Goal: Task Accomplishment & Management: Complete application form

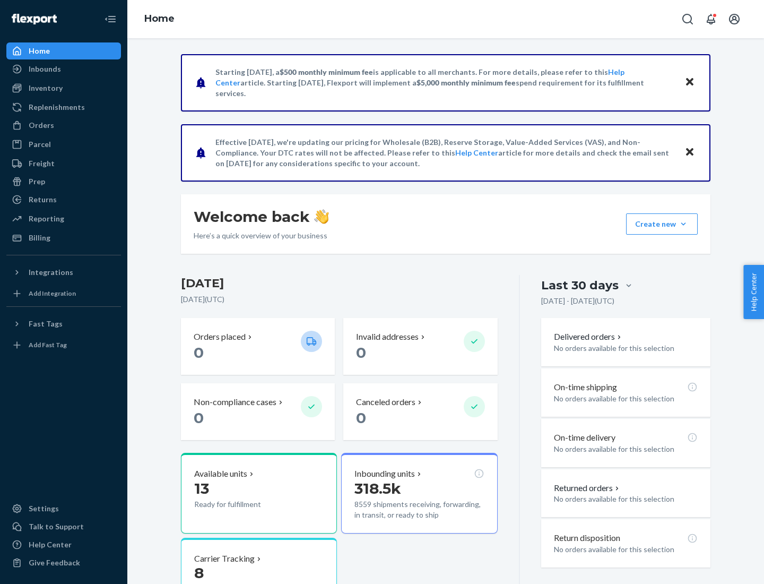
click at [683, 224] on button "Create new Create new inbound Create new order Create new product" at bounding box center [662, 223] width 72 height 21
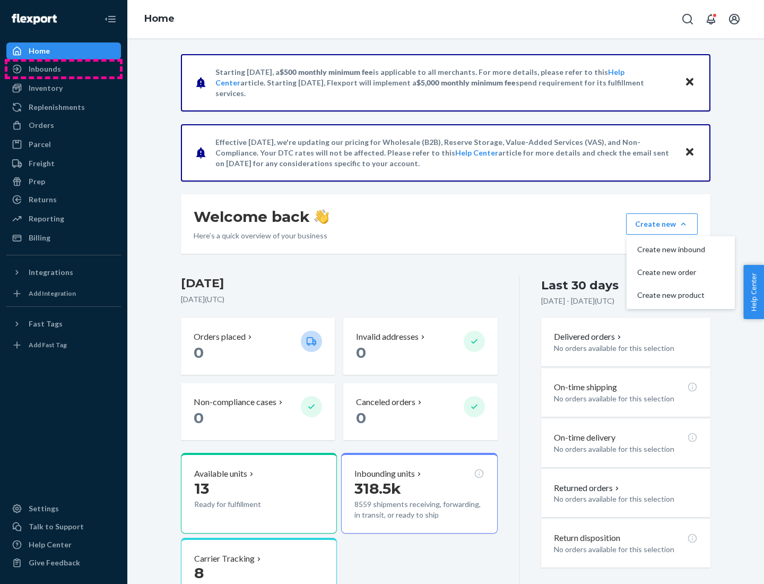
click at [64, 69] on div "Inbounds" at bounding box center [63, 69] width 112 height 15
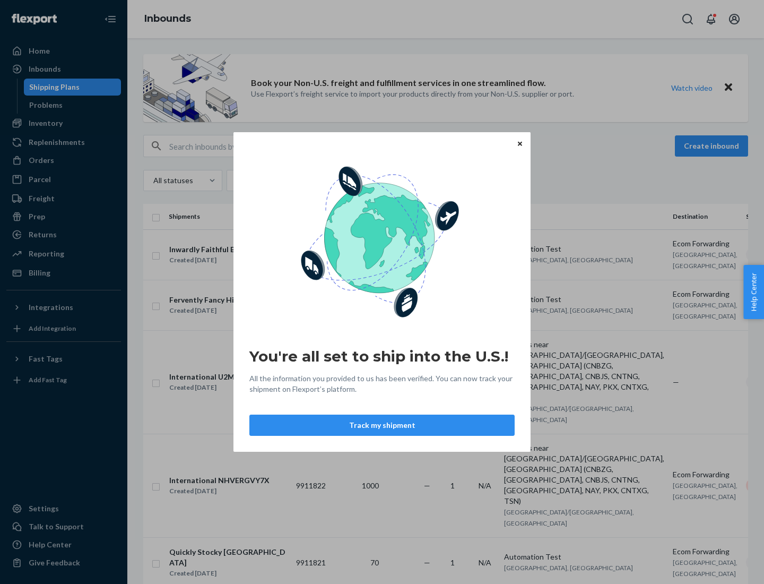
click at [64, 123] on div "You're all set to ship into the U.S.! All the information you provided to us ha…" at bounding box center [382, 292] width 764 height 584
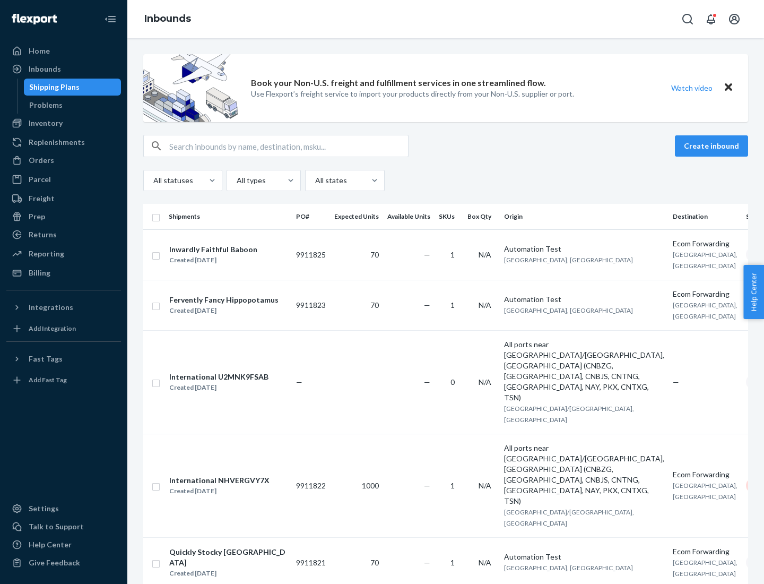
click at [446, 19] on div "Inbounds" at bounding box center [445, 19] width 637 height 38
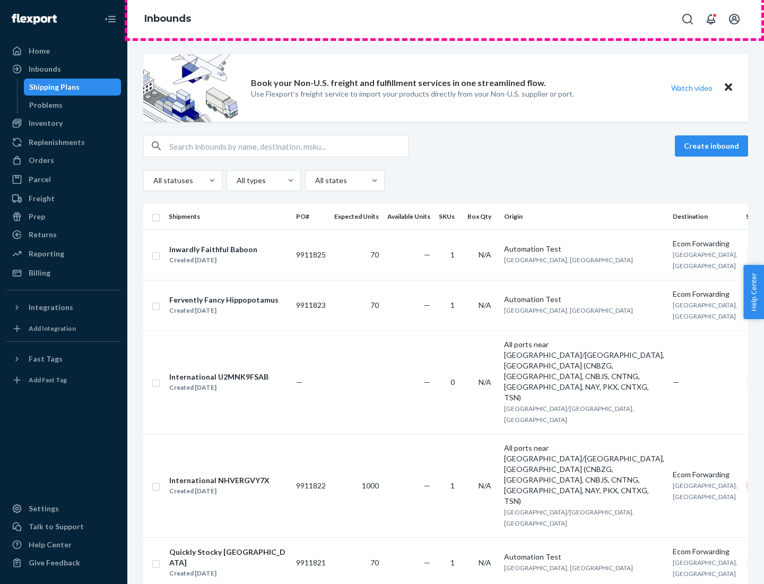
click at [446, 19] on div "Inbounds" at bounding box center [445, 19] width 637 height 38
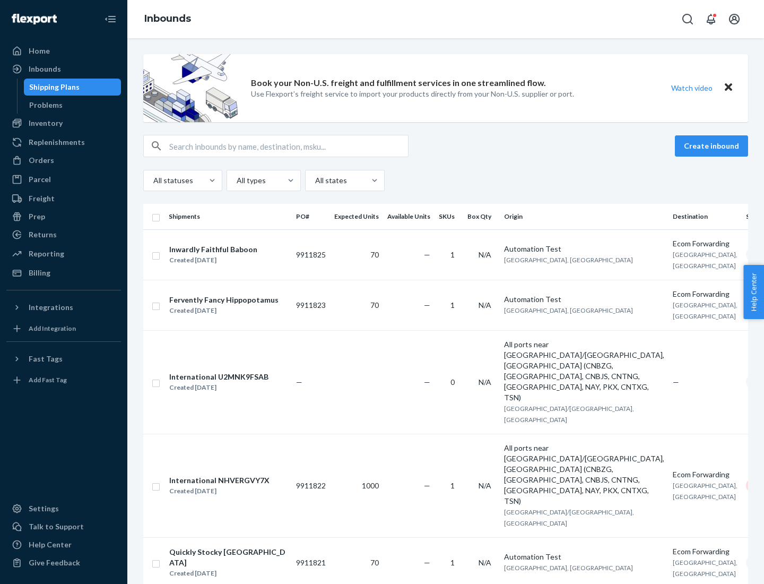
click at [446, 180] on div "All statuses All types All states" at bounding box center [445, 180] width 605 height 21
click at [53, 87] on div "Shipping Plans" at bounding box center [54, 87] width 50 height 11
click at [713, 146] on button "Create inbound" at bounding box center [711, 145] width 73 height 21
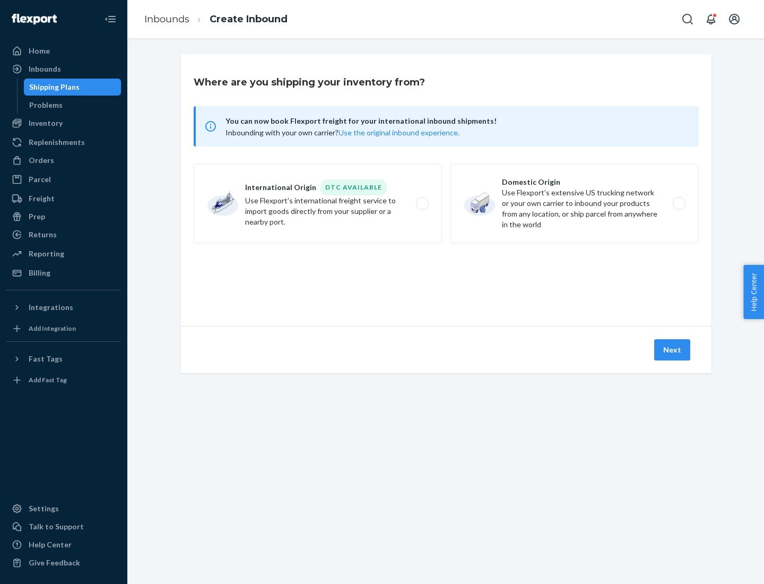
click at [318, 203] on label "International Origin DTC Available Use Flexport's international freight service…" at bounding box center [318, 203] width 248 height 80
click at [422, 203] on input "International Origin DTC Available Use Flexport's international freight service…" at bounding box center [425, 203] width 7 height 7
radio input "true"
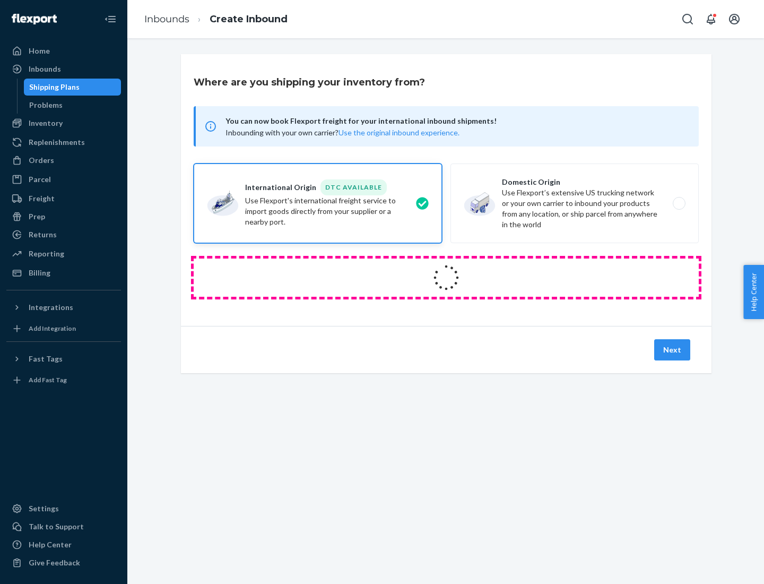
click at [446, 278] on icon at bounding box center [446, 277] width 31 height 31
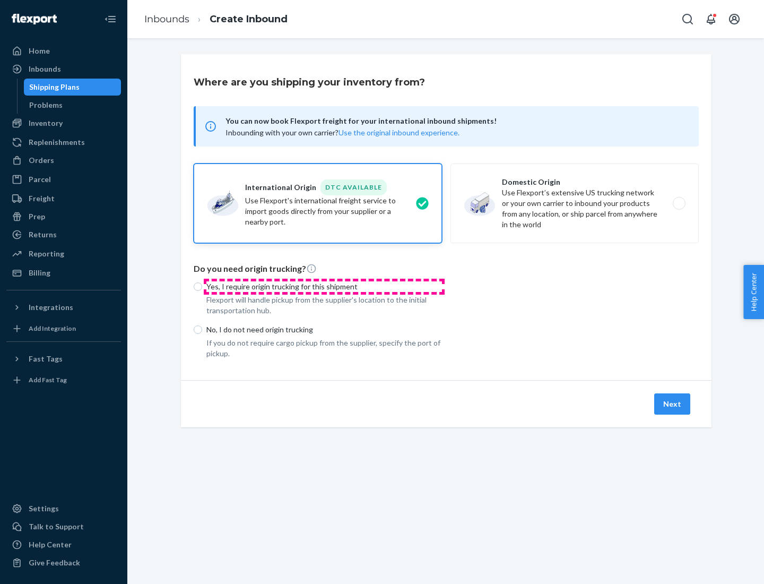
click at [324, 286] on p "Yes, I require origin trucking for this shipment" at bounding box center [324, 286] width 236 height 11
click at [202, 286] on input "Yes, I require origin trucking for this shipment" at bounding box center [198, 286] width 8 height 8
radio input "true"
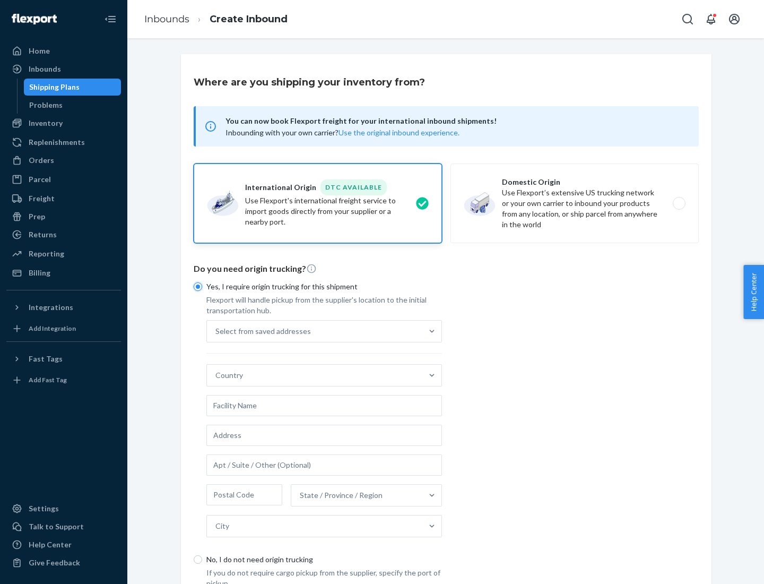
scroll to position [20, 0]
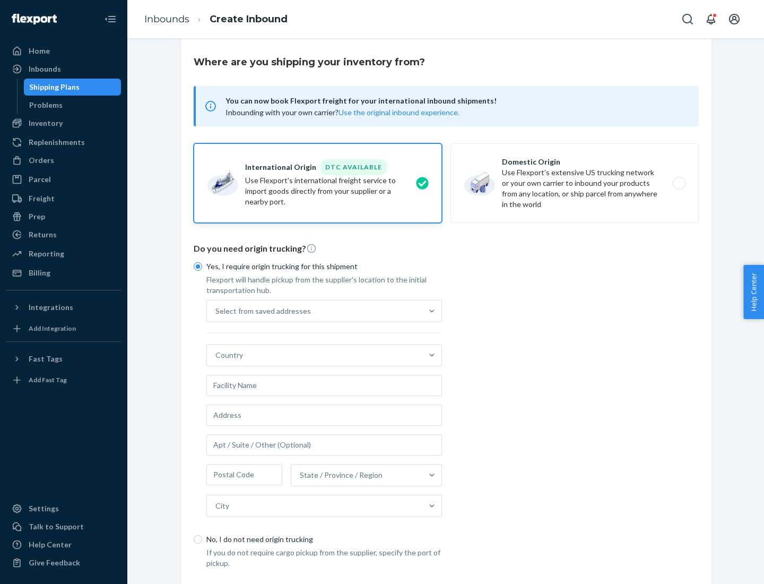
click at [315, 310] on div "Select from saved addresses" at bounding box center [314, 310] width 215 height 21
click at [216, 310] on input "Select from saved addresses" at bounding box center [215, 311] width 1 height 11
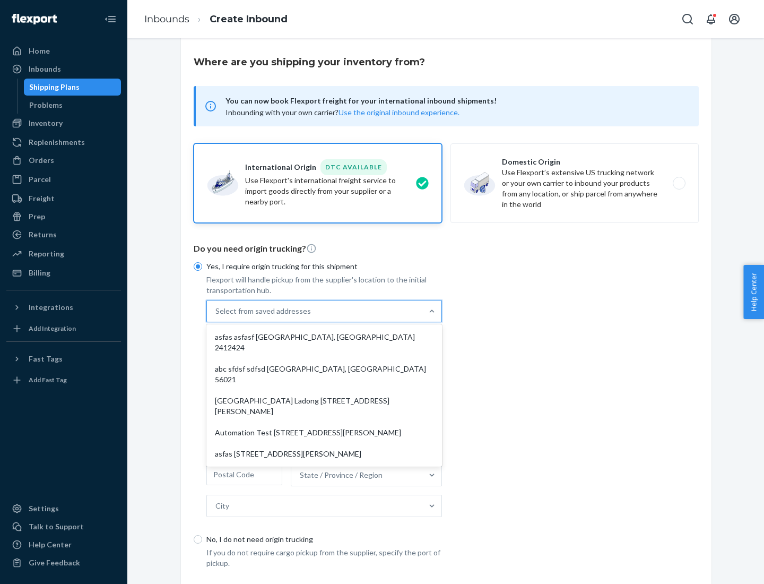
scroll to position [46, 0]
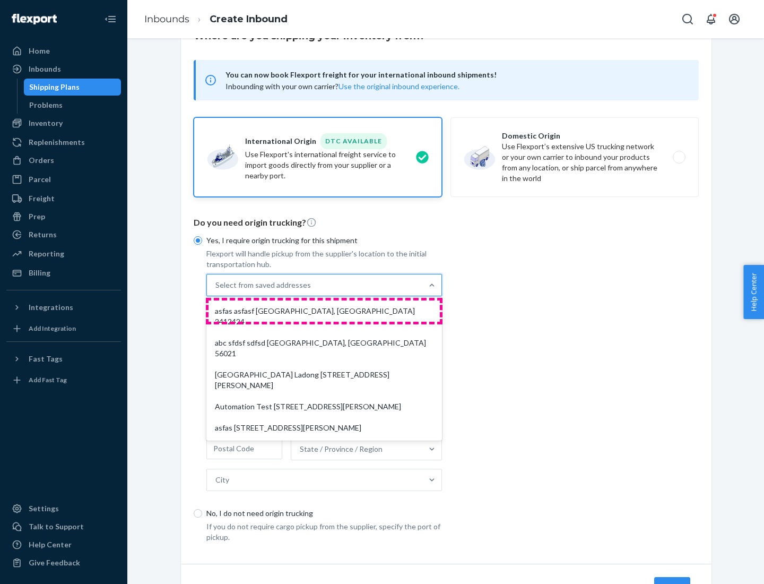
click at [324, 310] on div "asfas asfasf [GEOGRAPHIC_DATA], [GEOGRAPHIC_DATA] 2412424" at bounding box center [324, 316] width 231 height 32
click at [216, 290] on input "option asfas asfasf [GEOGRAPHIC_DATA], [GEOGRAPHIC_DATA] 2412424 focused, 1 of …" at bounding box center [215, 285] width 1 height 11
type input "asfas"
type input "asfasf"
type input "2412424"
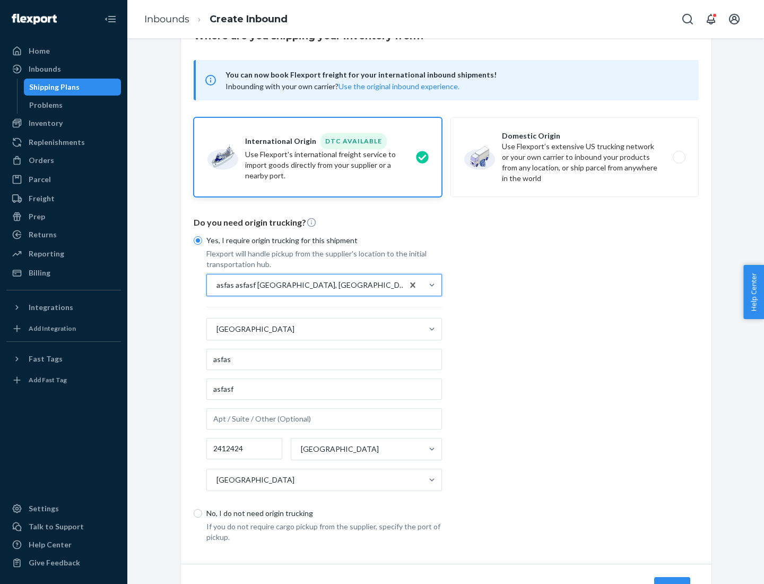
scroll to position [99, 0]
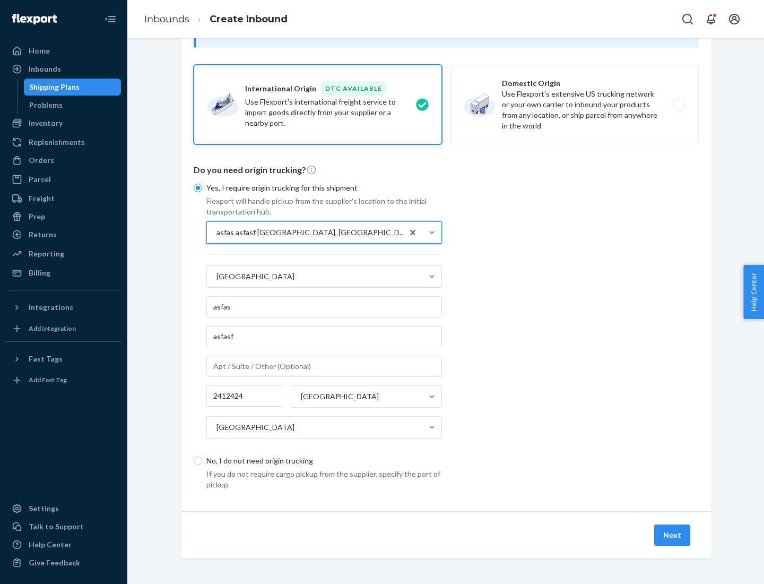
click at [673, 534] on button "Next" at bounding box center [672, 534] width 36 height 21
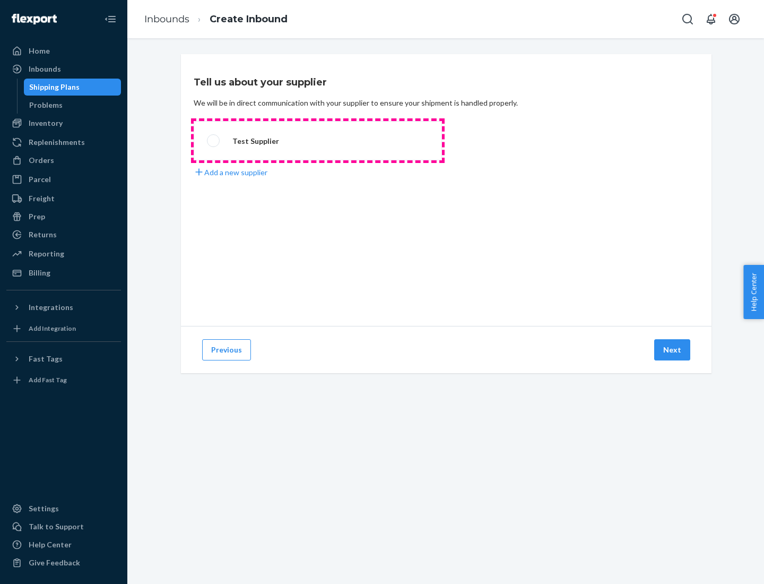
click at [318, 141] on label "Test Supplier" at bounding box center [318, 140] width 248 height 39
click at [214, 141] on input "Test Supplier" at bounding box center [210, 140] width 7 height 7
radio input "true"
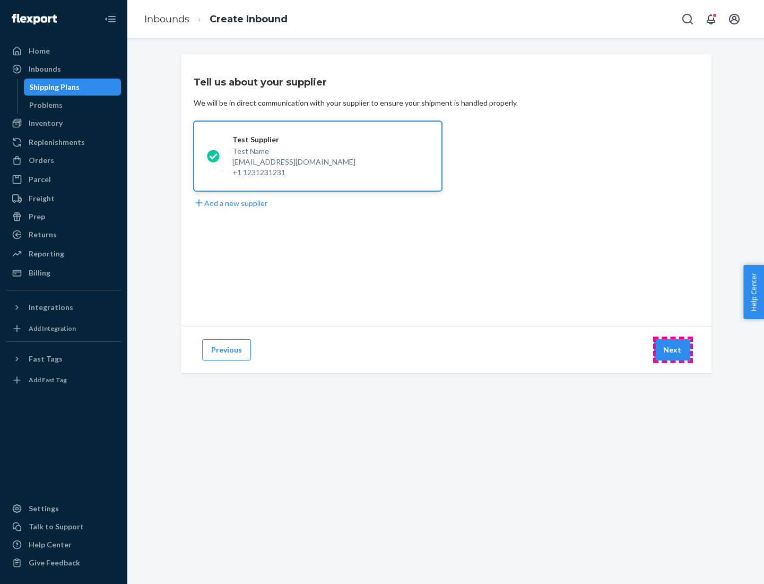
click at [673, 350] on button "Next" at bounding box center [672, 349] width 36 height 21
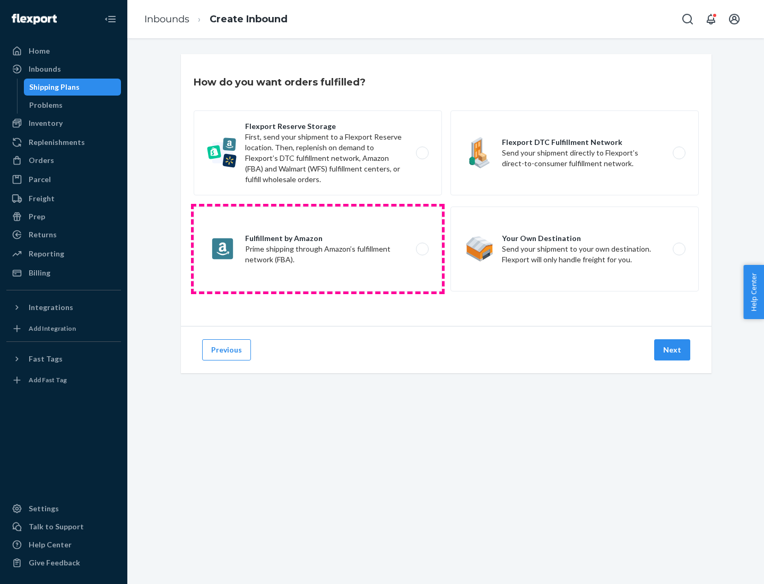
click at [318, 249] on label "Fulfillment by Amazon Prime shipping through Amazon’s fulfillment network (FBA)." at bounding box center [318, 248] width 248 height 85
click at [422, 249] on input "Fulfillment by Amazon Prime shipping through Amazon’s fulfillment network (FBA)." at bounding box center [425, 249] width 7 height 7
radio input "true"
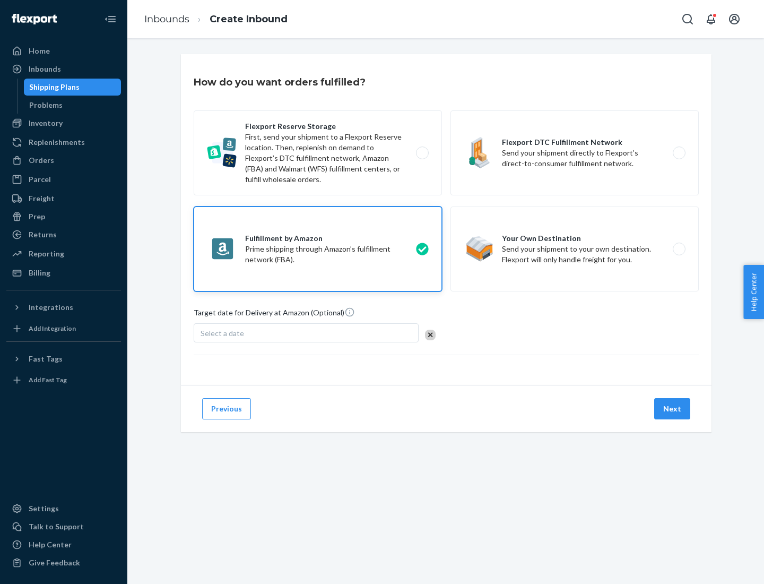
click at [673, 409] on button "Next" at bounding box center [672, 408] width 36 height 21
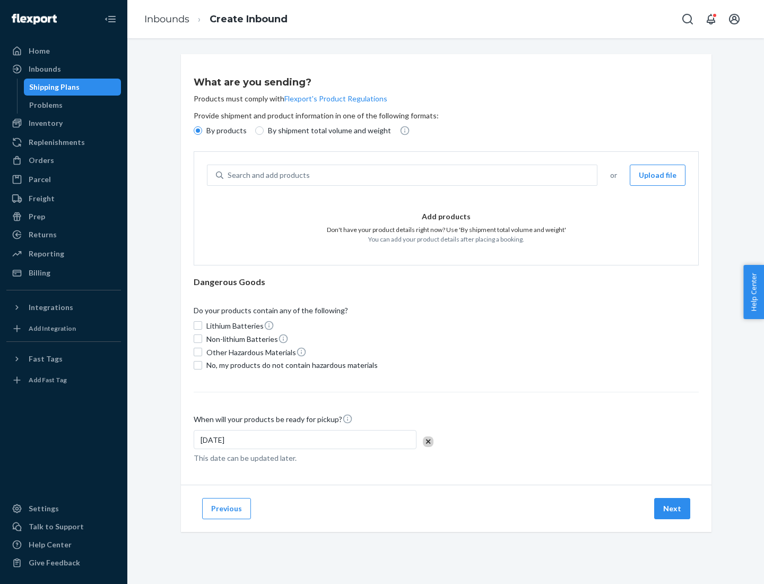
click at [326, 131] on p "By shipment total volume and weight" at bounding box center [329, 130] width 123 height 11
click at [264, 131] on input "By shipment total volume and weight" at bounding box center [259, 130] width 8 height 8
radio input "true"
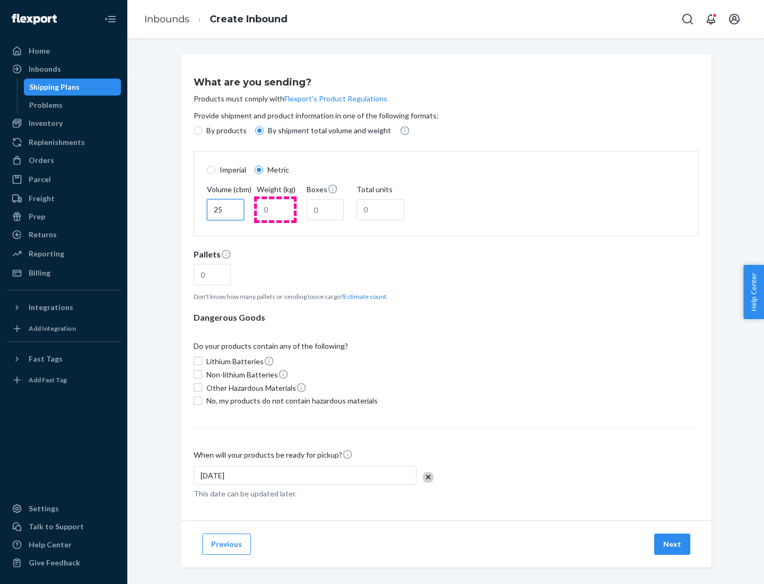
type input "25"
type input "100"
type input "50"
type input "500"
click at [362, 296] on button "Estimate count" at bounding box center [364, 296] width 43 height 9
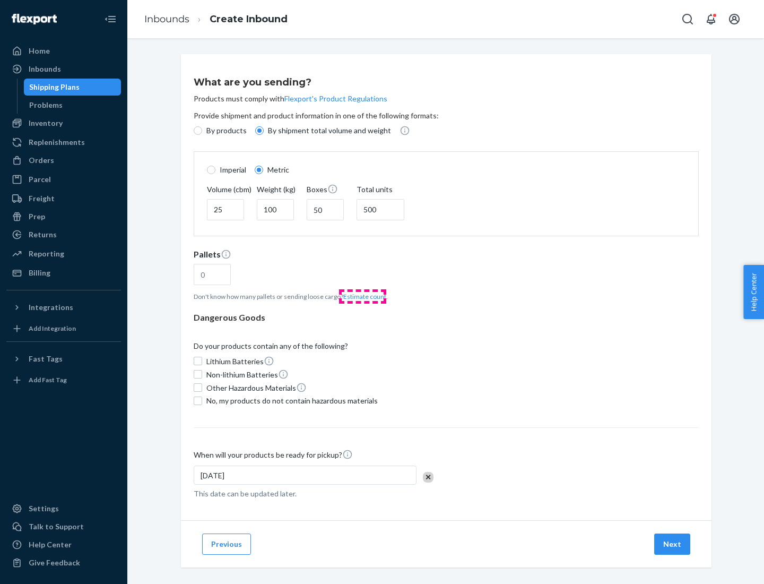
type input "16"
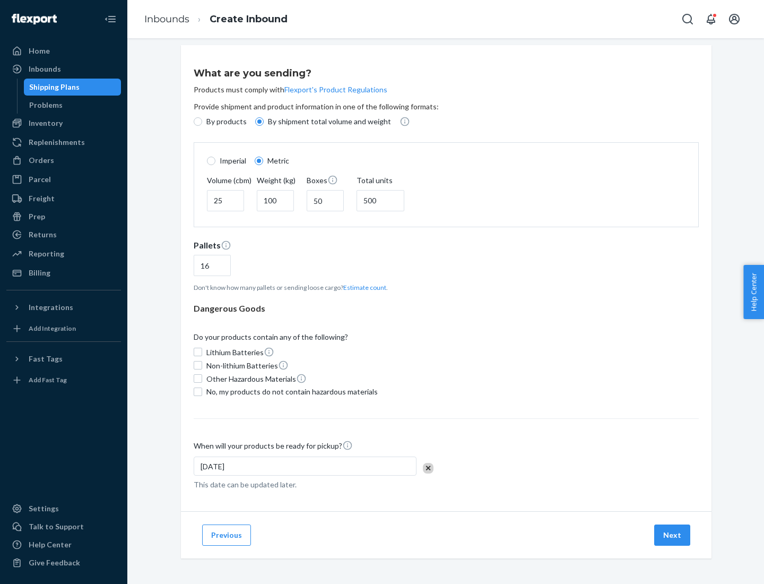
click at [290, 391] on span "No, my products do not contain hazardous materials" at bounding box center [291, 391] width 171 height 11
click at [202, 391] on input "No, my products do not contain hazardous materials" at bounding box center [198, 391] width 8 height 8
checkbox input "true"
click at [673, 534] on button "Next" at bounding box center [672, 534] width 36 height 21
